Goal: Task Accomplishment & Management: Manage account settings

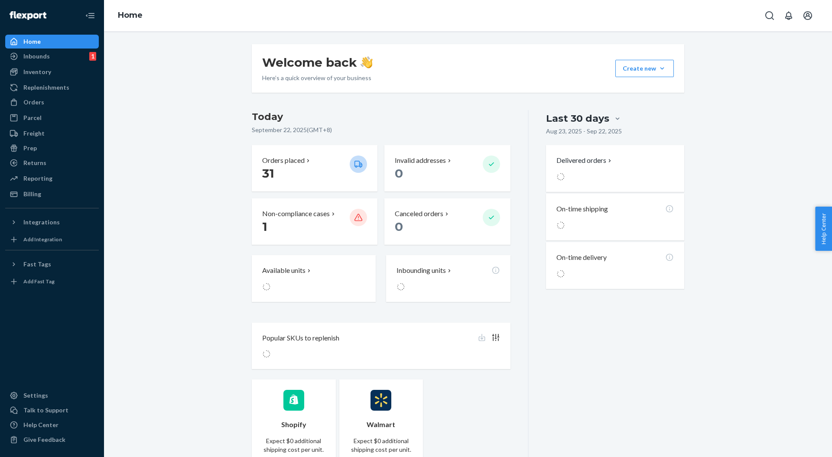
click at [39, 72] on div "Inventory" at bounding box center [37, 72] width 28 height 9
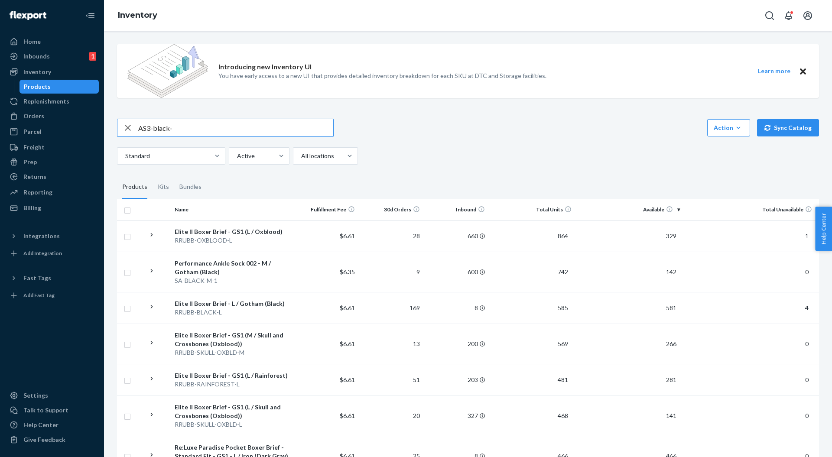
type input "AS3-black-"
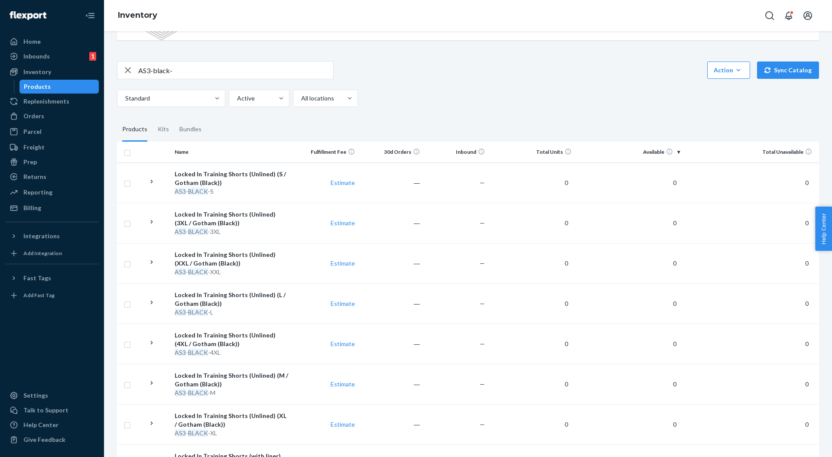
scroll to position [115, 0]
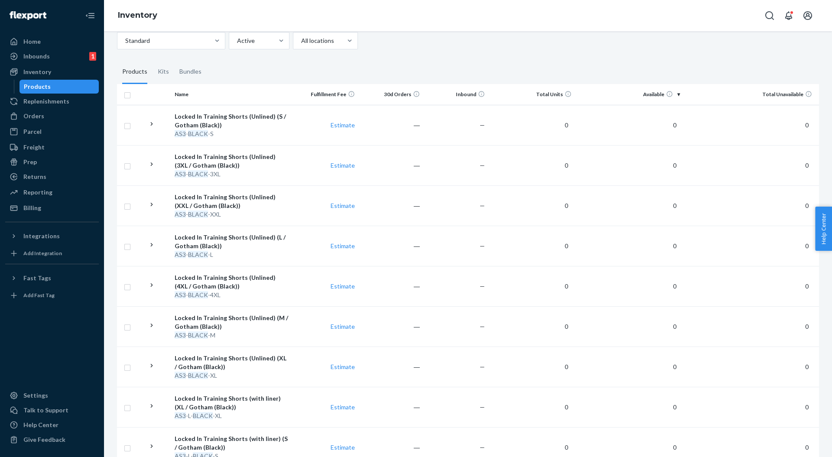
click at [234, 247] on div "Locked In Training Shorts (Unlined) (L / Gotham (Black))" at bounding box center [232, 241] width 115 height 17
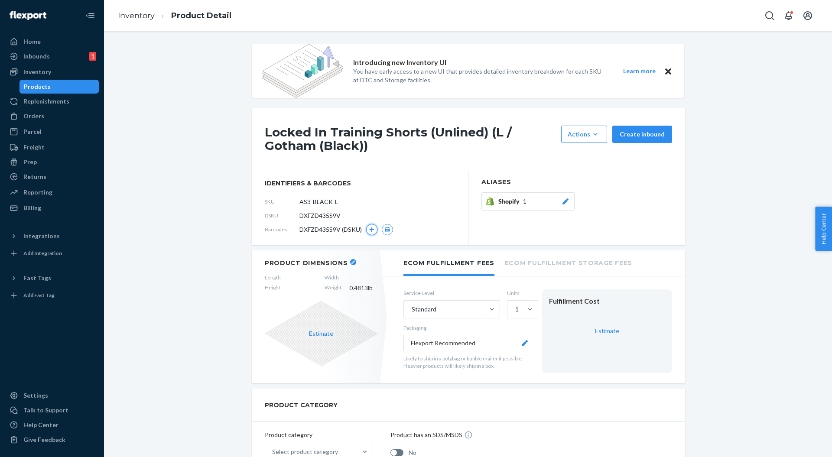
click at [369, 230] on icon "button" at bounding box center [371, 229] width 5 height 5
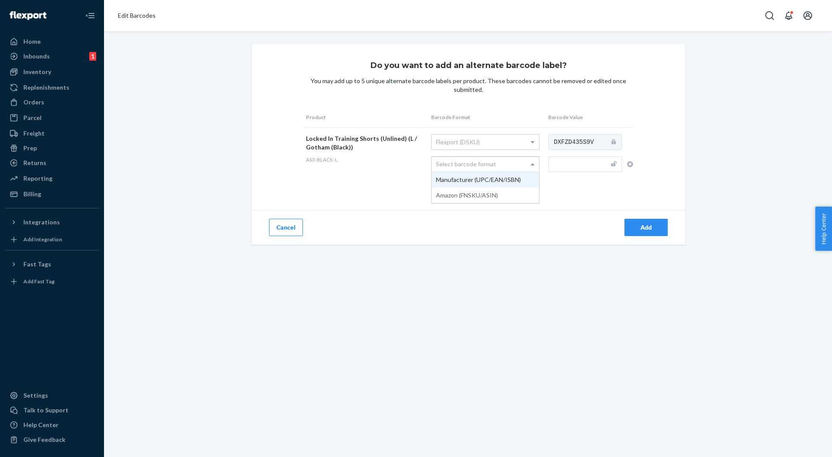
click at [453, 164] on div "Select barcode format" at bounding box center [484, 164] width 107 height 15
click at [577, 160] on input "text" at bounding box center [585, 164] width 74 height 16
paste input "810139356417"
type input "810139356417"
click at [573, 190] on td "DXFZD435S9V 810139356417" at bounding box center [589, 159] width 87 height 65
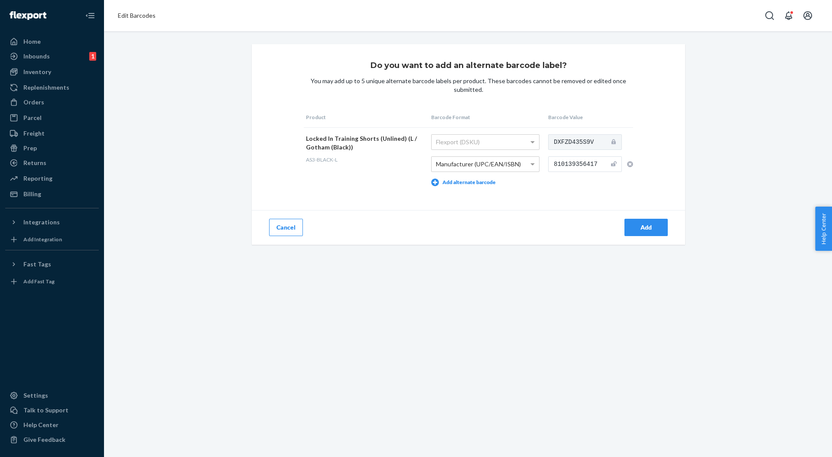
click at [629, 220] on button "Add" at bounding box center [645, 227] width 43 height 17
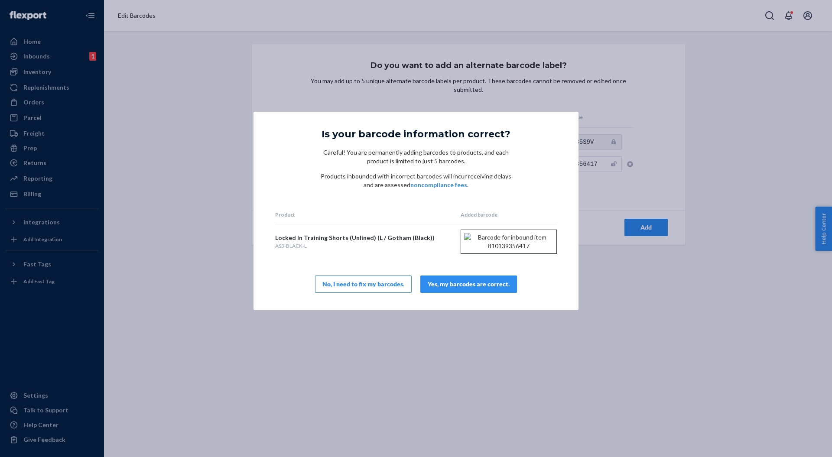
click at [452, 288] on button "Yes, my barcodes are correct." at bounding box center [468, 283] width 97 height 17
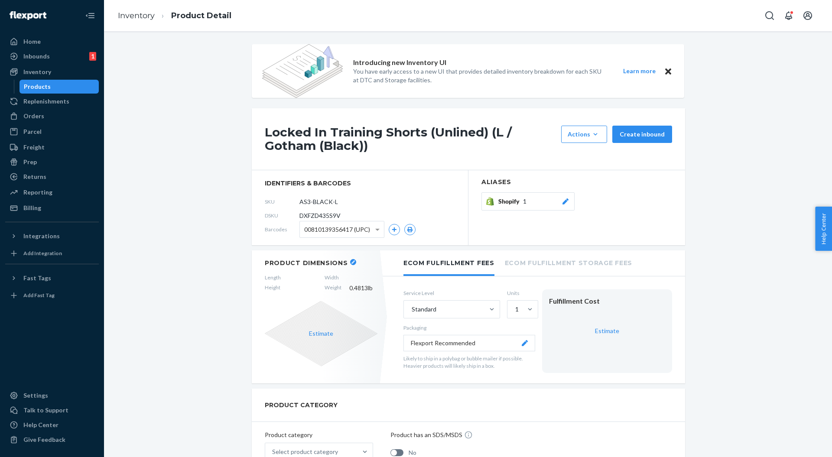
click at [364, 230] on span "00810139356417 (UPC)" at bounding box center [337, 229] width 66 height 15
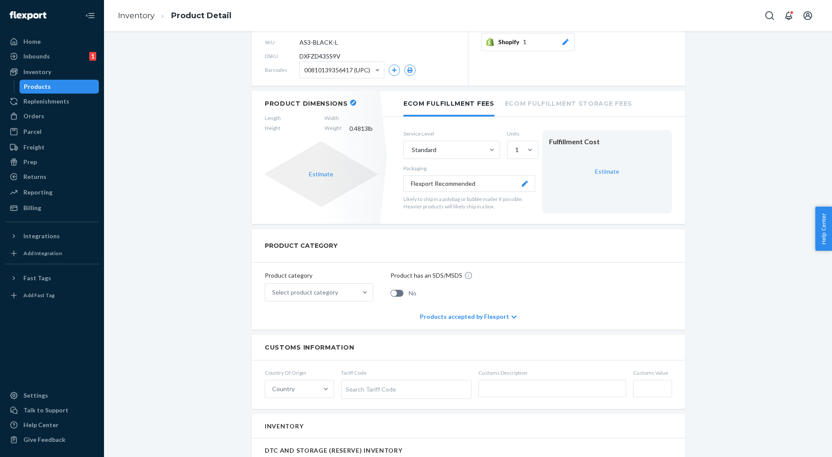
scroll to position [173, 0]
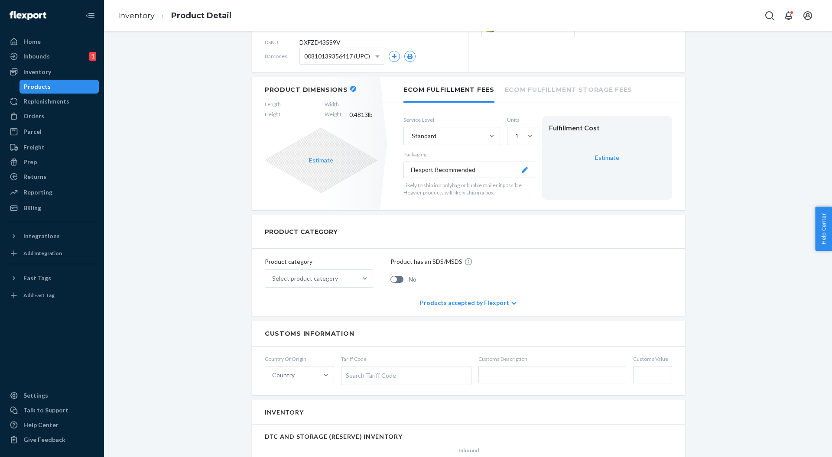
click at [306, 153] on icon at bounding box center [321, 160] width 113 height 65
click at [314, 160] on button "Estimate" at bounding box center [321, 160] width 24 height 9
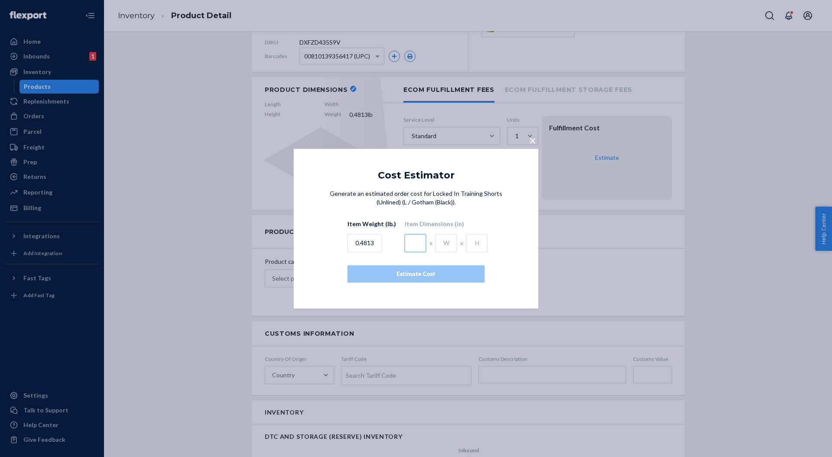
click at [408, 246] on input "text" at bounding box center [416, 243] width 22 height 18
type input "10"
type input "3"
type input "1"
click at [388, 272] on div "Estimate Cost" at bounding box center [416, 273] width 123 height 9
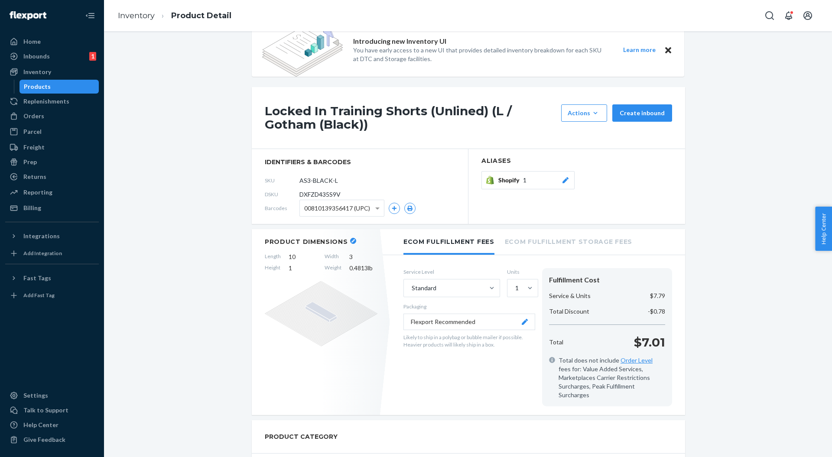
scroll to position [0, 0]
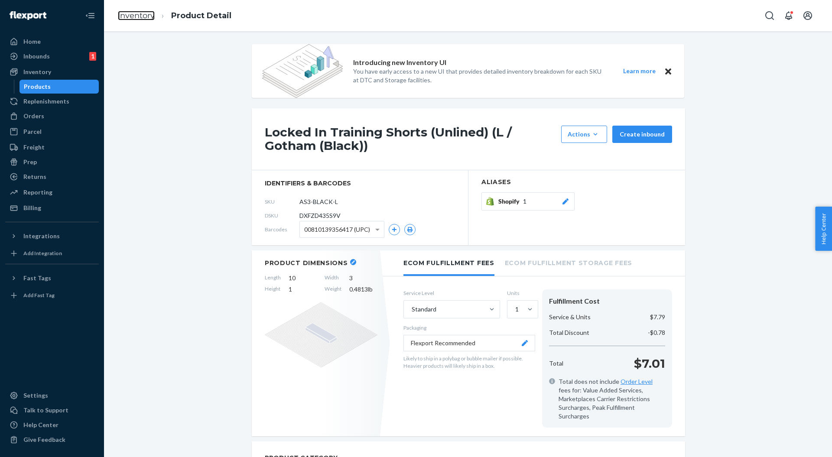
click at [133, 17] on link "Inventory" at bounding box center [136, 16] width 37 height 10
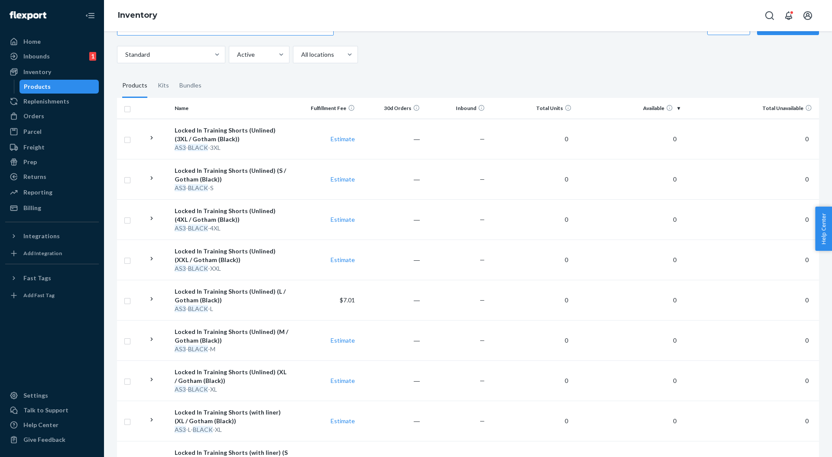
scroll to position [115, 0]
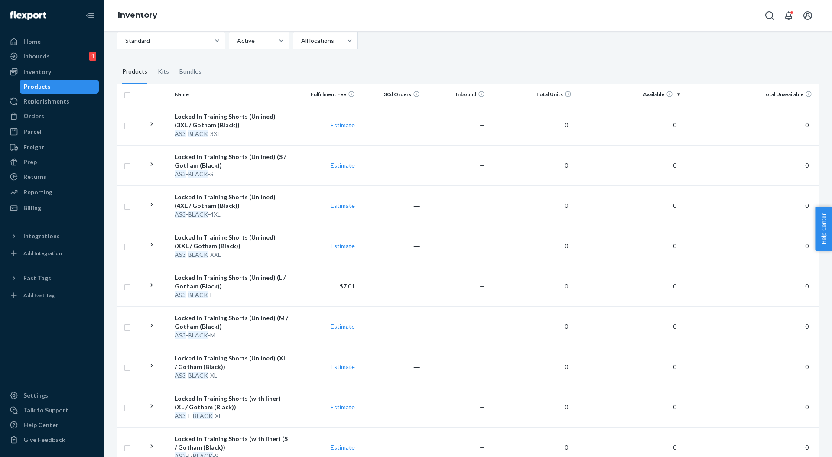
click at [238, 328] on div "Locked In Training Shorts (Unlined) (M / Gotham (Black))" at bounding box center [232, 322] width 115 height 17
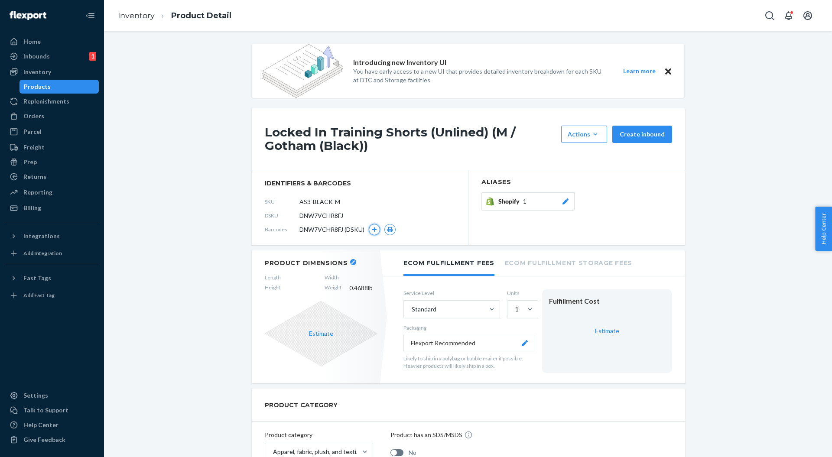
click at [369, 230] on button "button" at bounding box center [374, 229] width 11 height 11
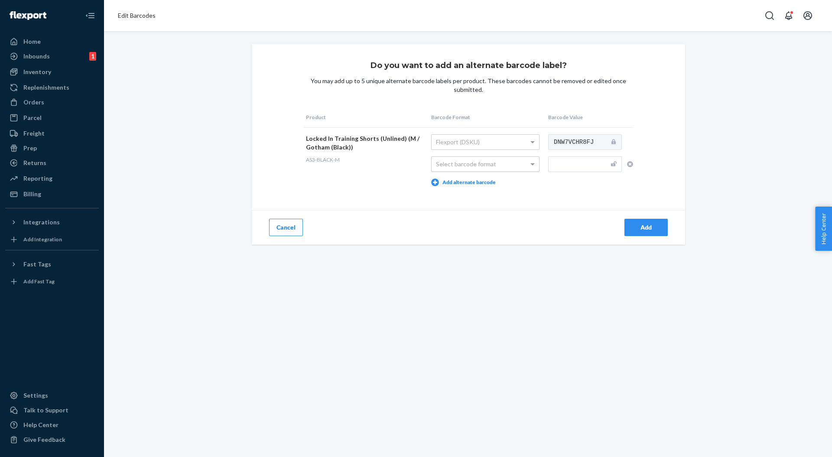
click at [468, 162] on div "Select barcode format" at bounding box center [484, 164] width 107 height 15
click at [551, 161] on input "text" at bounding box center [585, 164] width 74 height 16
paste input "810139356424"
type input "810139356424"
click at [566, 193] on div "Do you want to add an alternate barcode label? You may add up to 5 unique alter…" at bounding box center [468, 144] width 433 height 201
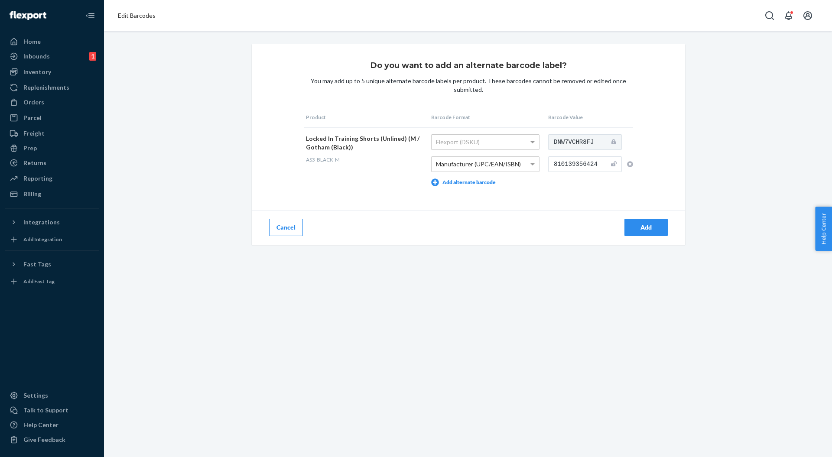
click at [618, 227] on div "Add" at bounding box center [576, 227] width 217 height 35
click at [631, 228] on div "Add" at bounding box center [645, 227] width 29 height 9
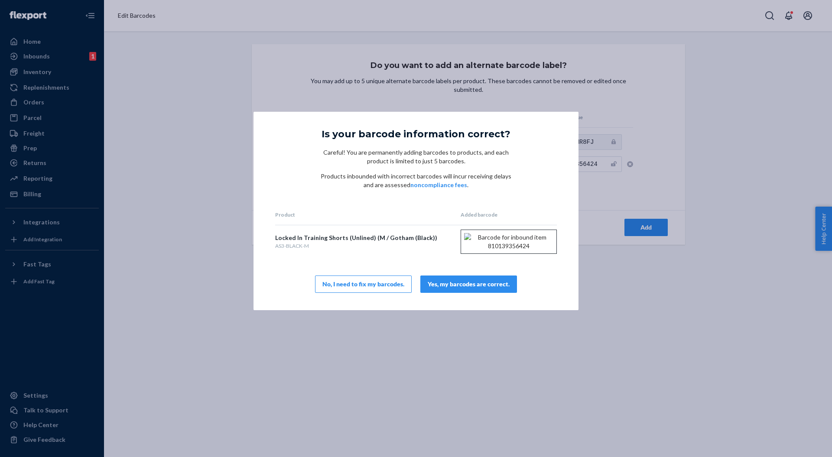
click at [493, 293] on button "Yes, my barcodes are correct." at bounding box center [468, 283] width 97 height 17
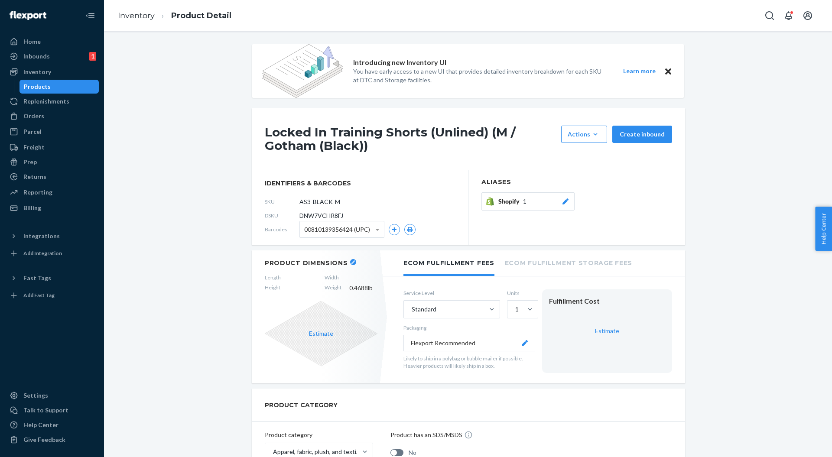
click at [319, 235] on span "00810139356424 (UPC)" at bounding box center [337, 229] width 66 height 15
click at [566, 201] on button "Shopify 1" at bounding box center [527, 201] width 93 height 18
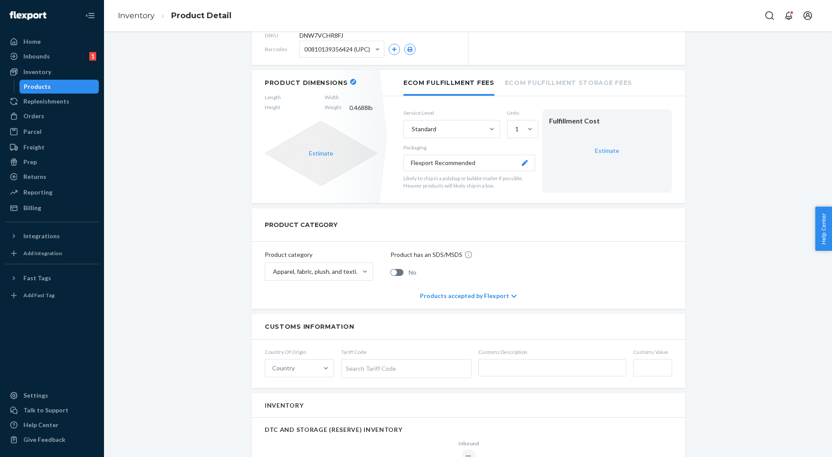
scroll to position [173, 0]
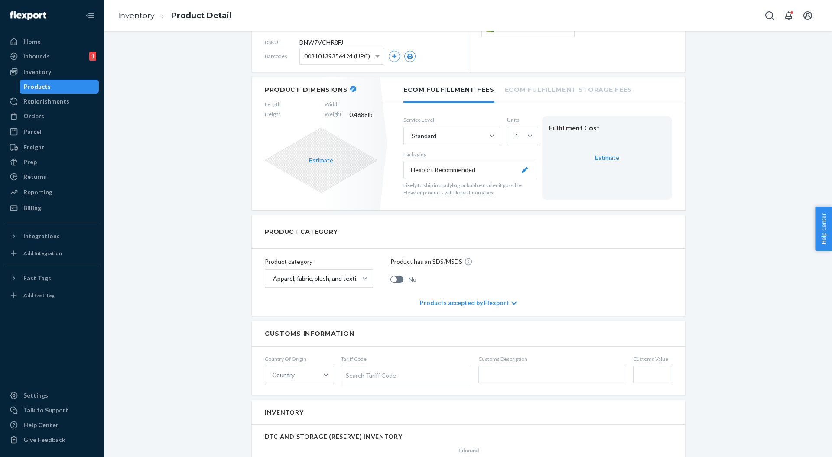
click at [320, 157] on button "Estimate" at bounding box center [321, 160] width 24 height 9
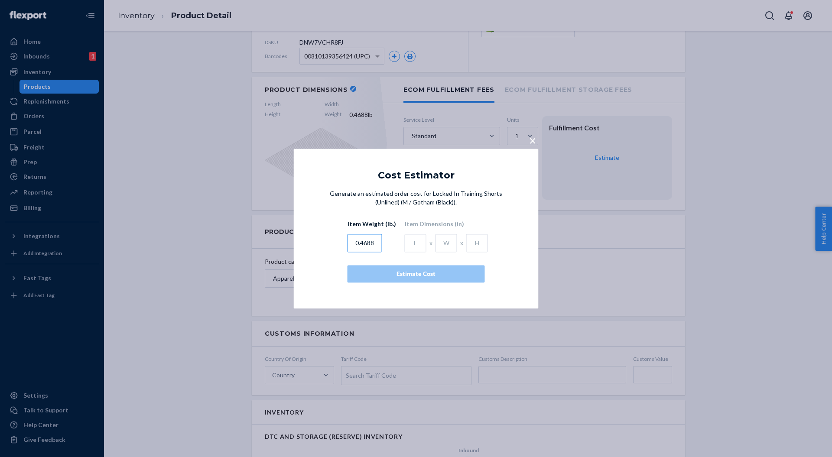
drag, startPoint x: 372, startPoint y: 243, endPoint x: 370, endPoint y: 247, distance: 4.8
click at [354, 245] on input "0.4688" at bounding box center [364, 243] width 35 height 18
click at [354, 240] on input "0.4688" at bounding box center [364, 243] width 35 height 18
click at [367, 243] on input "0.4688" at bounding box center [364, 243] width 35 height 18
type input "0.4"
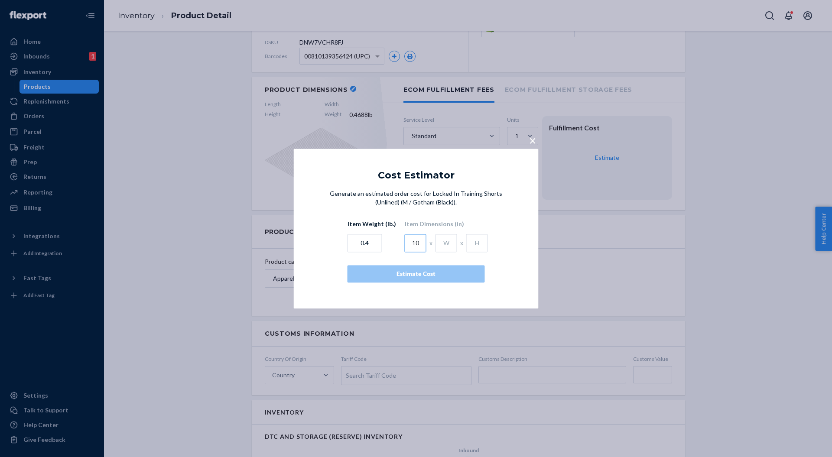
type input "10"
type input "3"
type input "1"
click at [368, 278] on button "Estimate Cost" at bounding box center [415, 273] width 137 height 17
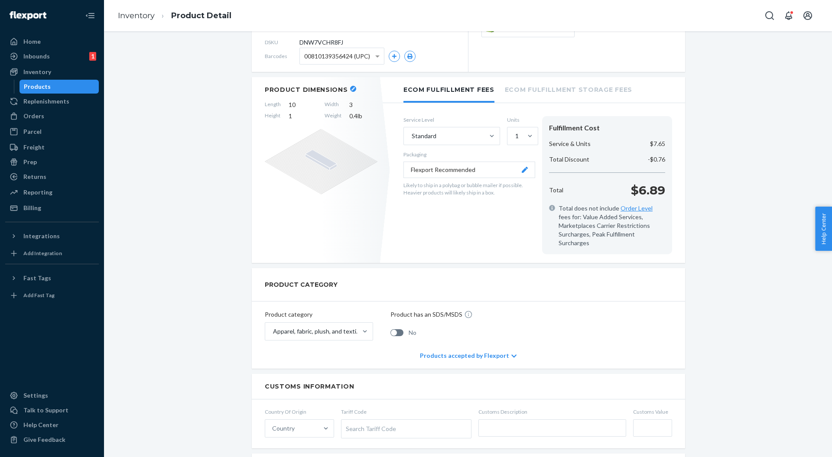
scroll to position [0, 0]
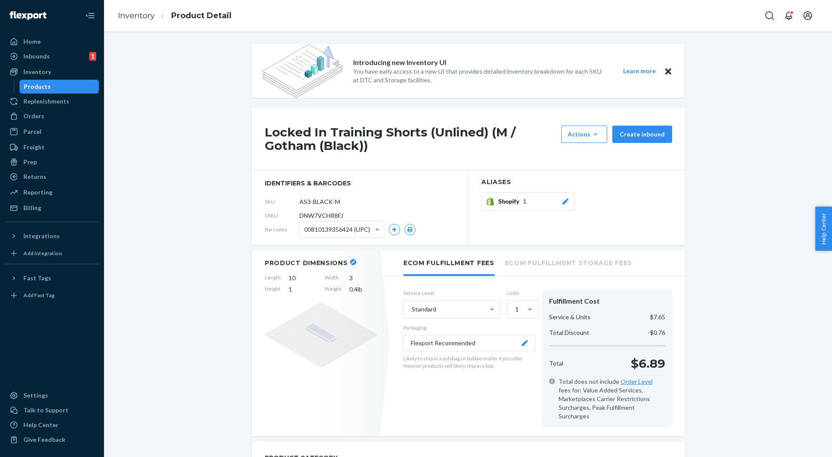
click at [145, 29] on div "Inventory Product Detail" at bounding box center [468, 15] width 728 height 31
click at [137, 19] on link "Inventory" at bounding box center [136, 16] width 37 height 10
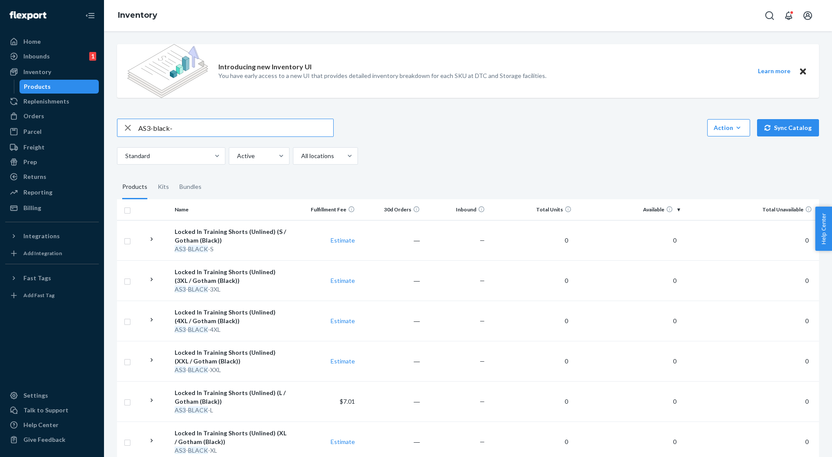
click at [48, 61] on div "Inbounds 1" at bounding box center [52, 56] width 92 height 12
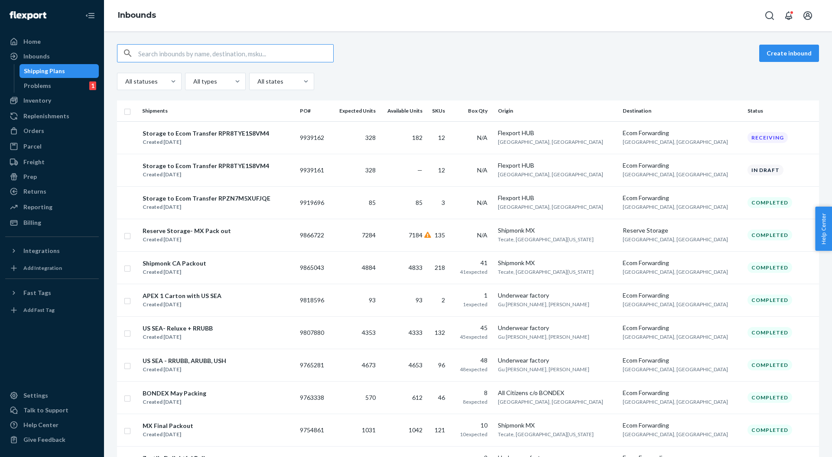
click at [189, 261] on div "Shipmonk CA Packout" at bounding box center [174, 263] width 64 height 9
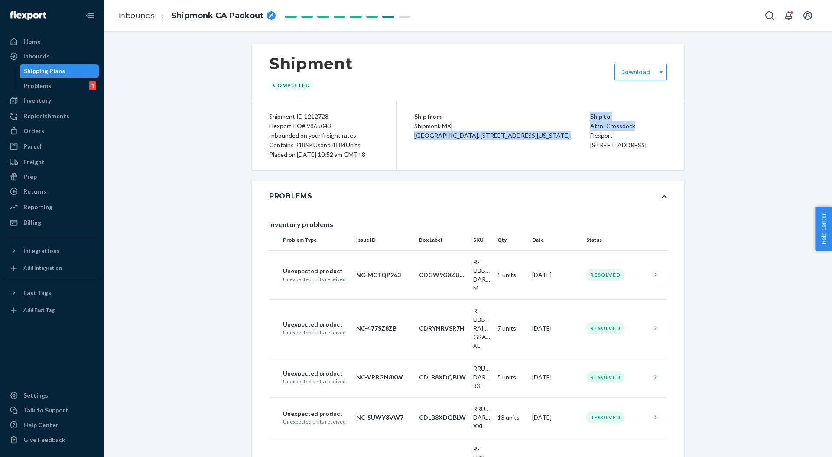
drag, startPoint x: 566, startPoint y: 128, endPoint x: 615, endPoint y: 130, distance: 48.1
click at [615, 130] on div "Ship from Shipmonk MX [GEOGRAPHIC_DATA], [STREET_ADDRESS][US_STATE] Ship to Att…" at bounding box center [540, 135] width 287 height 68
click at [609, 129] on p "Attn: Crossdock" at bounding box center [628, 126] width 77 height 10
drag, startPoint x: 566, startPoint y: 127, endPoint x: 598, endPoint y: 127, distance: 31.2
click at [598, 127] on div "Ship from Shipmonk MX [GEOGRAPHIC_DATA], [STREET_ADDRESS][US_STATE] Ship to Att…" at bounding box center [540, 135] width 287 height 68
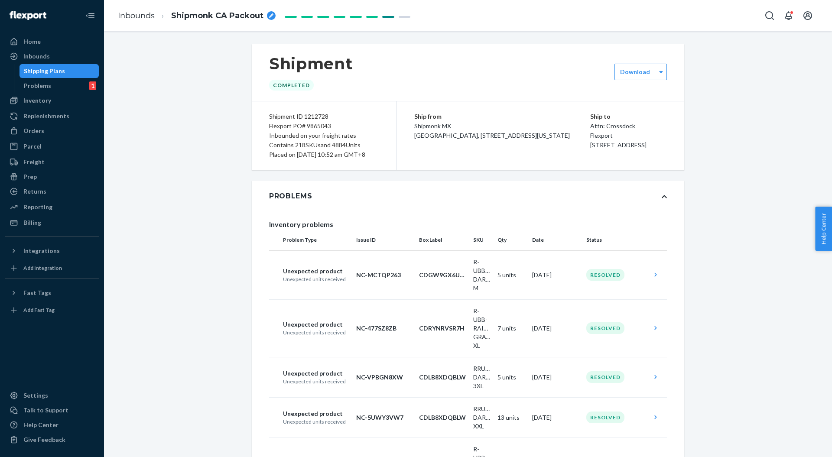
click at [603, 127] on p "Attn: Crossdock" at bounding box center [628, 126] width 77 height 10
drag, startPoint x: 616, startPoint y: 126, endPoint x: 567, endPoint y: 126, distance: 48.5
click at [590, 126] on p "Attn: Crossdock" at bounding box center [628, 126] width 77 height 10
copy p "Attn: Crossdock"
drag, startPoint x: 569, startPoint y: 144, endPoint x: 638, endPoint y: 157, distance: 69.6
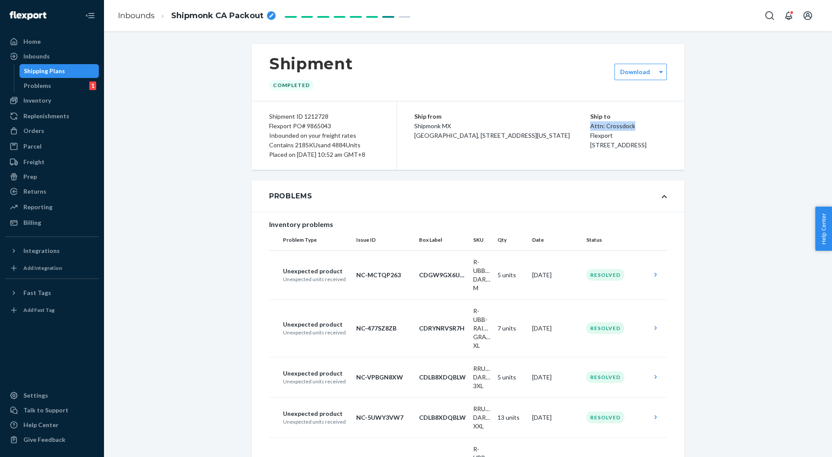
click at [640, 150] on div "Ship to Attn: Crossdock Flexport [STREET_ADDRESS]" at bounding box center [628, 131] width 77 height 38
copy span "[STREET_ADDRESS]"
click at [544, 167] on div "Ship from Shipmonk MX [GEOGRAPHIC_DATA], [STREET_ADDRESS][US_STATE] Ship to Att…" at bounding box center [540, 135] width 287 height 68
click at [37, 227] on div "Billing" at bounding box center [32, 222] width 18 height 9
